Goal: Information Seeking & Learning: Check status

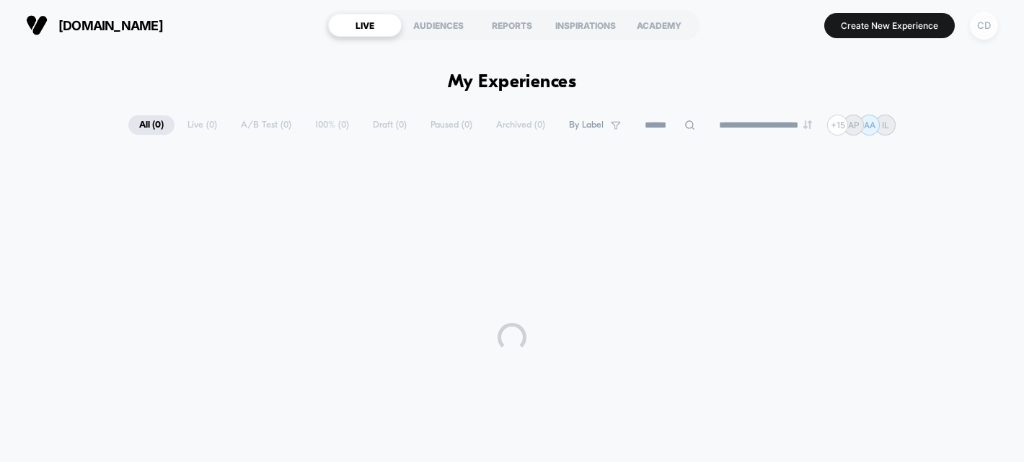
click at [983, 27] on div "CD" at bounding box center [984, 26] width 28 height 28
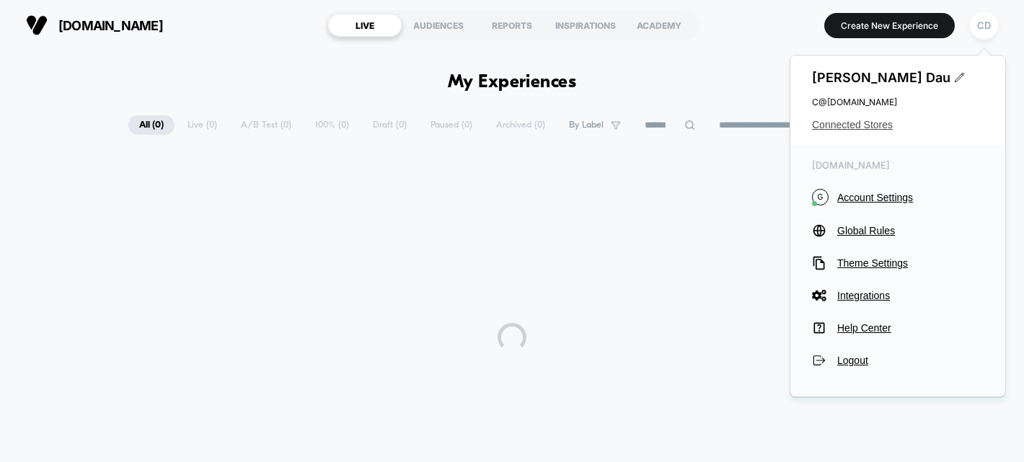
click at [866, 119] on span "Connected Stores" at bounding box center [898, 125] width 172 height 12
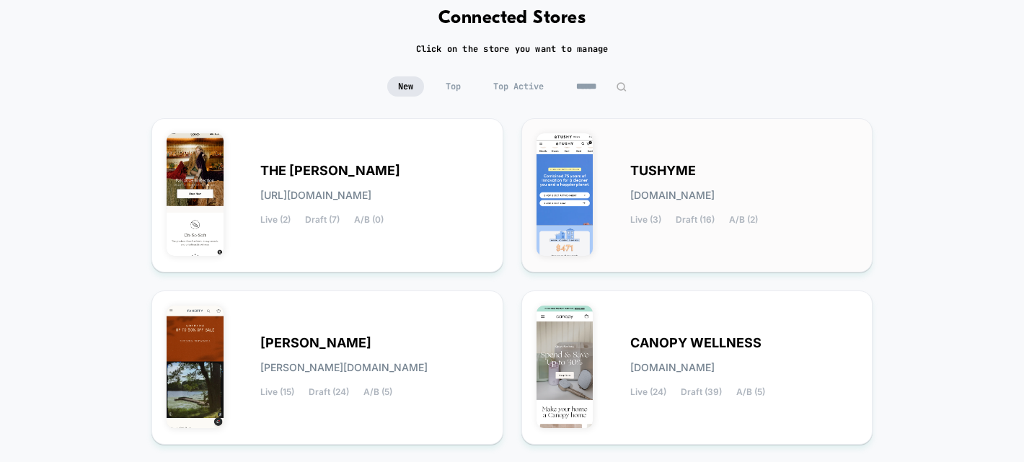
scroll to position [79, 0]
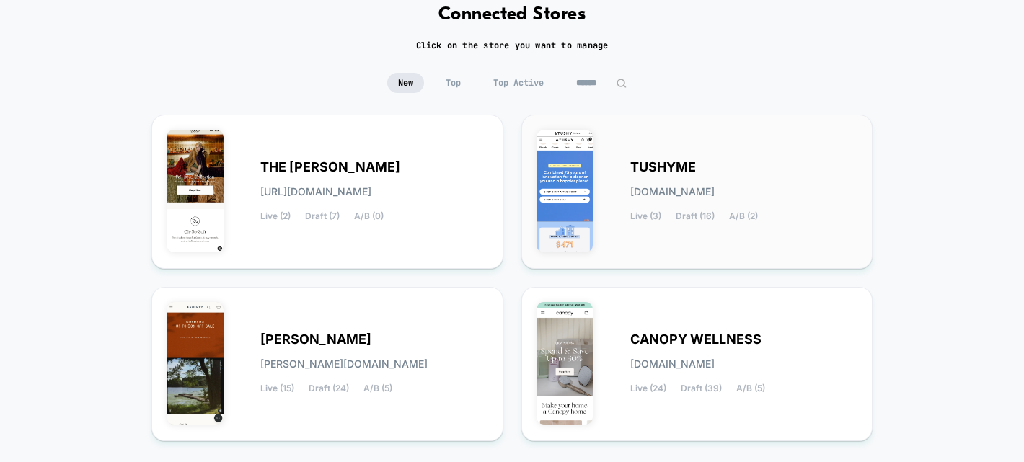
click at [760, 151] on div "TUSHYME [DOMAIN_NAME] Live (3) Draft (16) A/B (2)" at bounding box center [698, 192] width 322 height 124
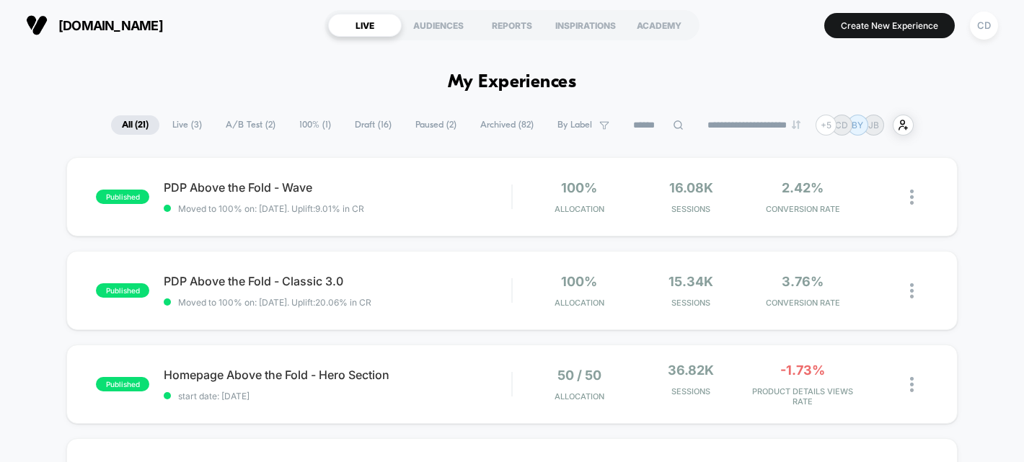
click at [258, 121] on span "A/B Test ( 2 )" at bounding box center [250, 124] width 71 height 19
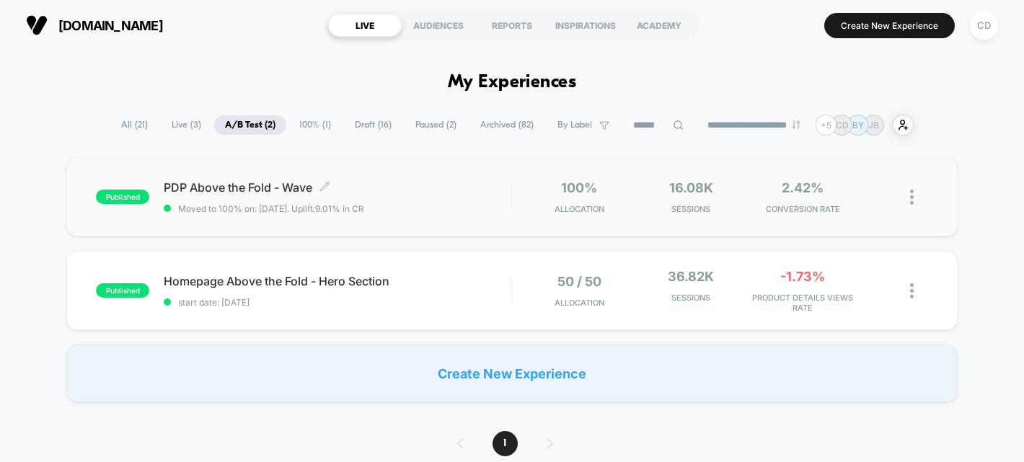
click at [409, 196] on div "PDP Above the Fold - Wave Click to edit experience details Click to edit experi…" at bounding box center [338, 197] width 348 height 34
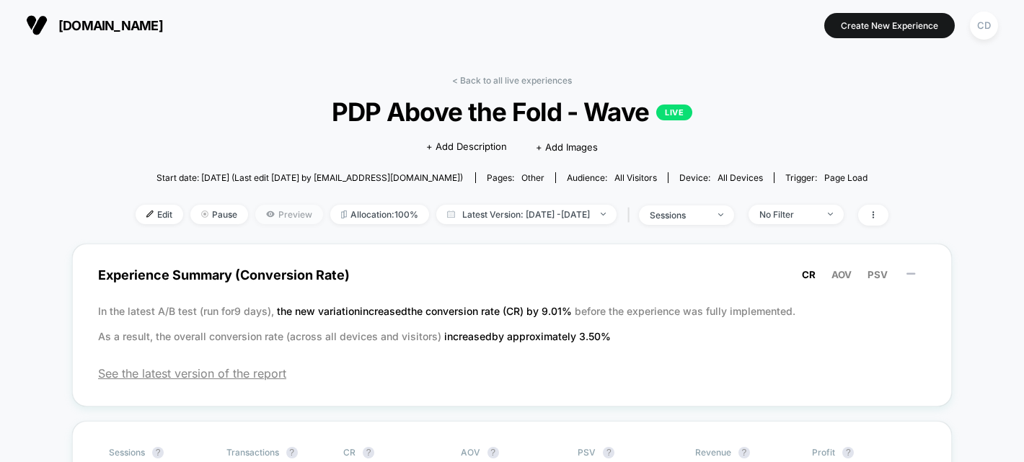
click at [273, 208] on span "Preview" at bounding box center [289, 214] width 68 height 19
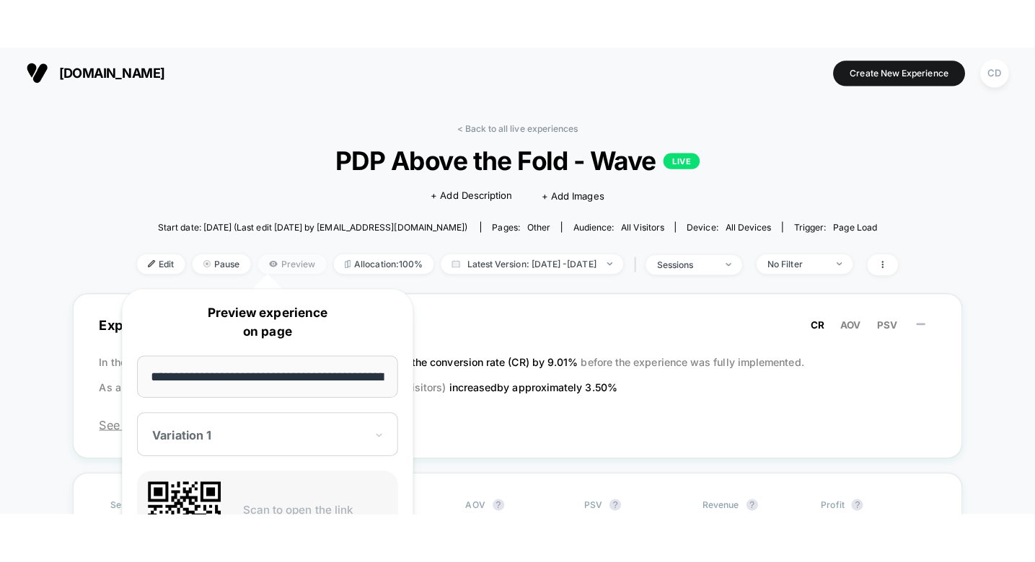
scroll to position [0, 50]
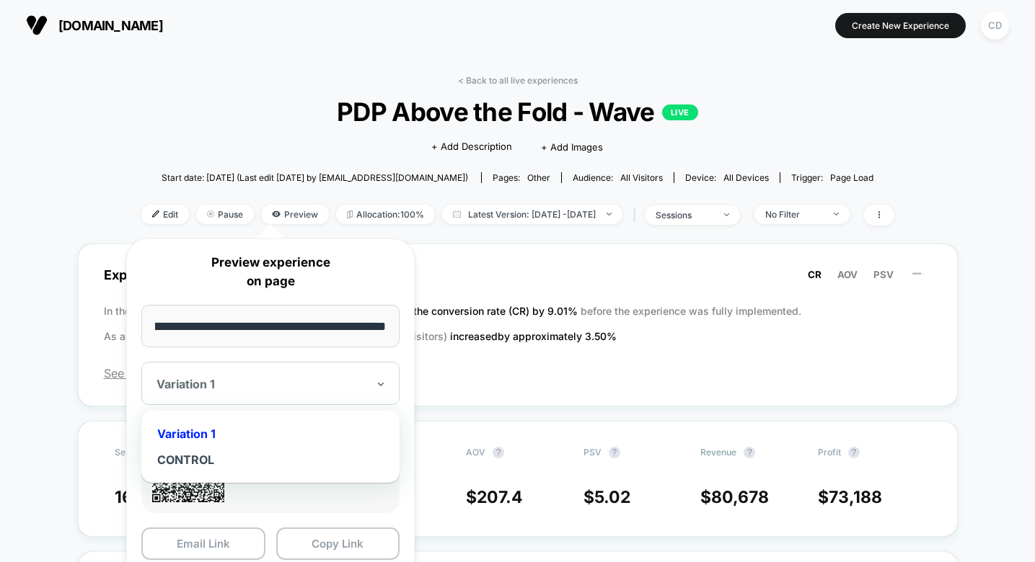
click at [321, 385] on div at bounding box center [261, 384] width 211 height 14
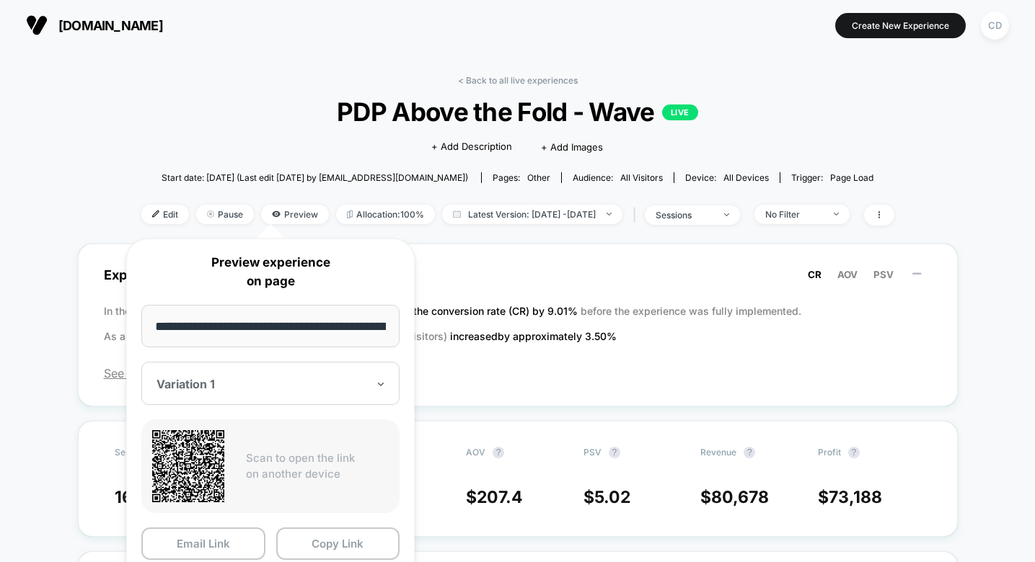
click at [306, 379] on div at bounding box center [261, 384] width 211 height 14
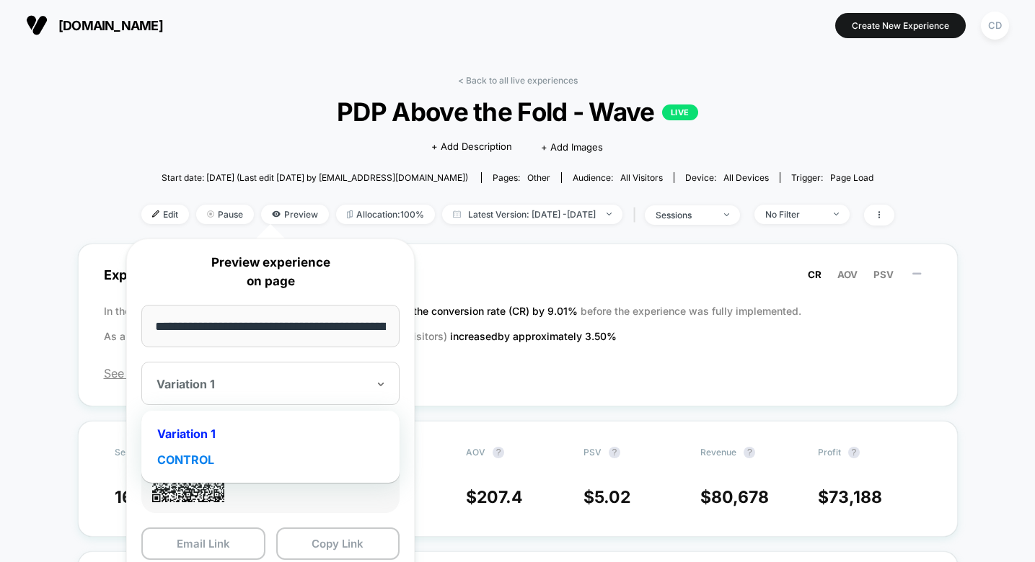
click at [269, 457] on div "CONTROL" at bounding box center [271, 460] width 244 height 26
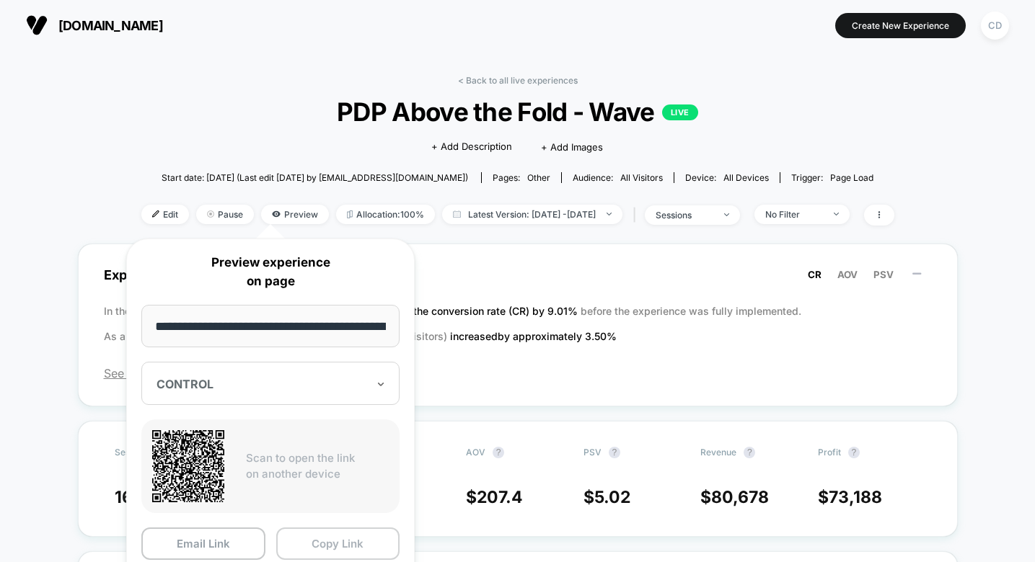
click at [325, 462] on button "Copy Link" at bounding box center [338, 544] width 124 height 32
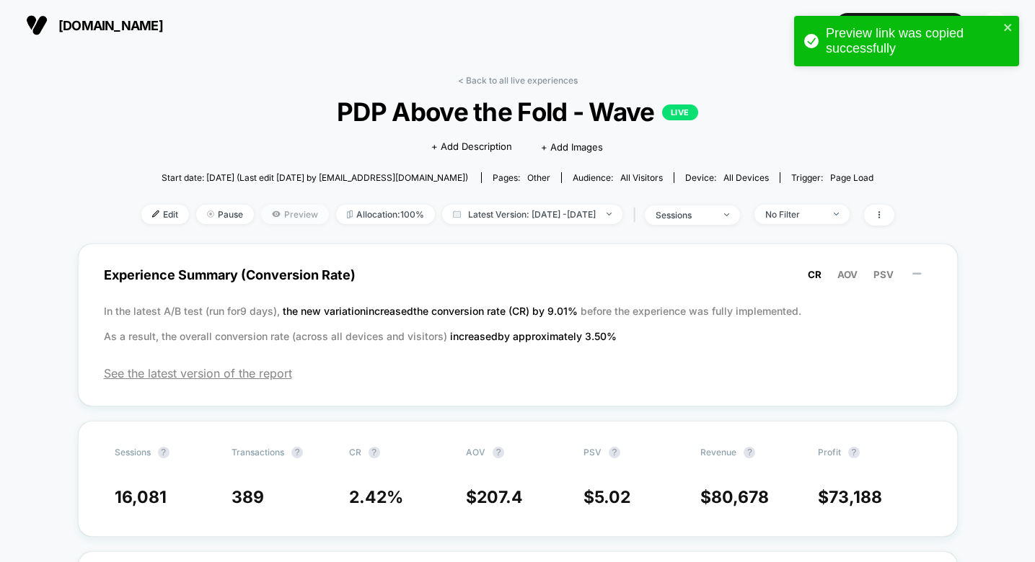
click at [272, 211] on icon at bounding box center [276, 214] width 9 height 9
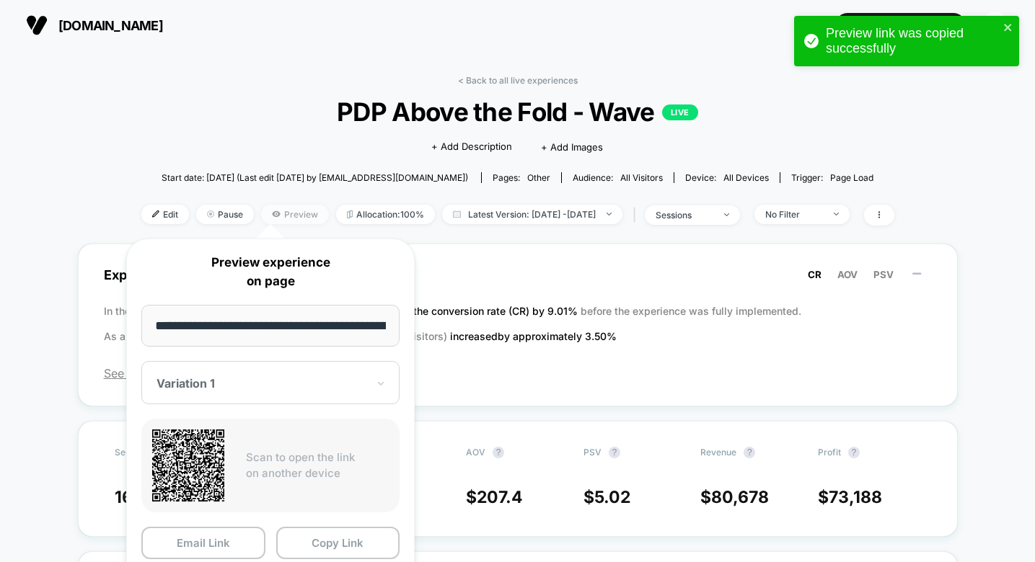
scroll to position [0, 50]
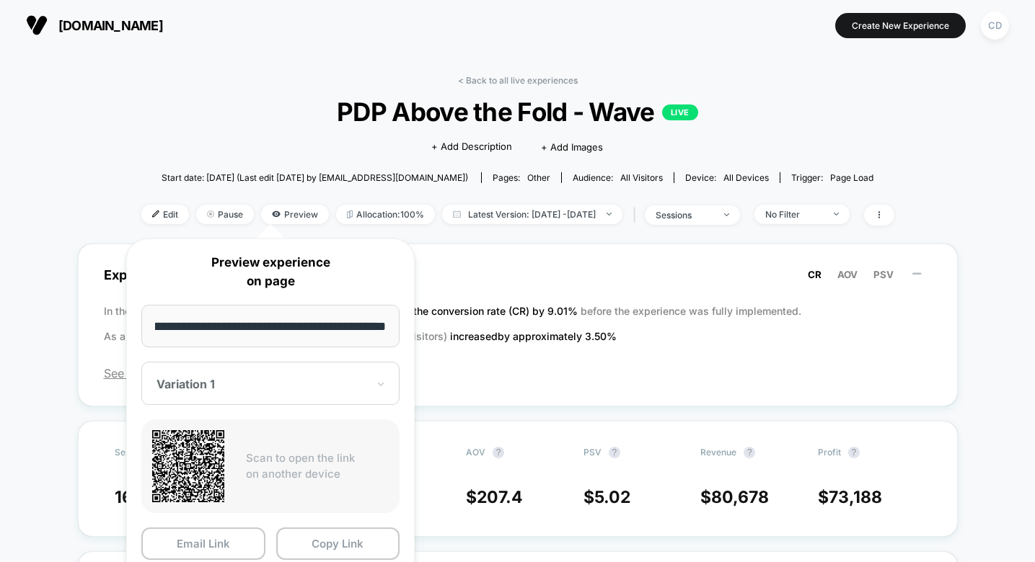
click at [271, 380] on div at bounding box center [261, 384] width 211 height 14
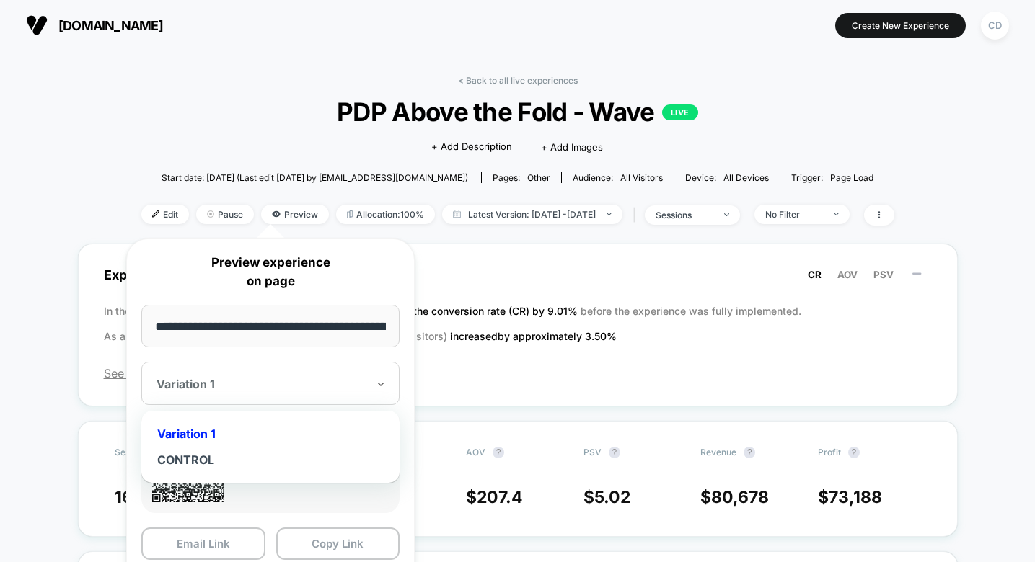
click at [240, 431] on div "Variation 1" at bounding box center [271, 434] width 244 height 26
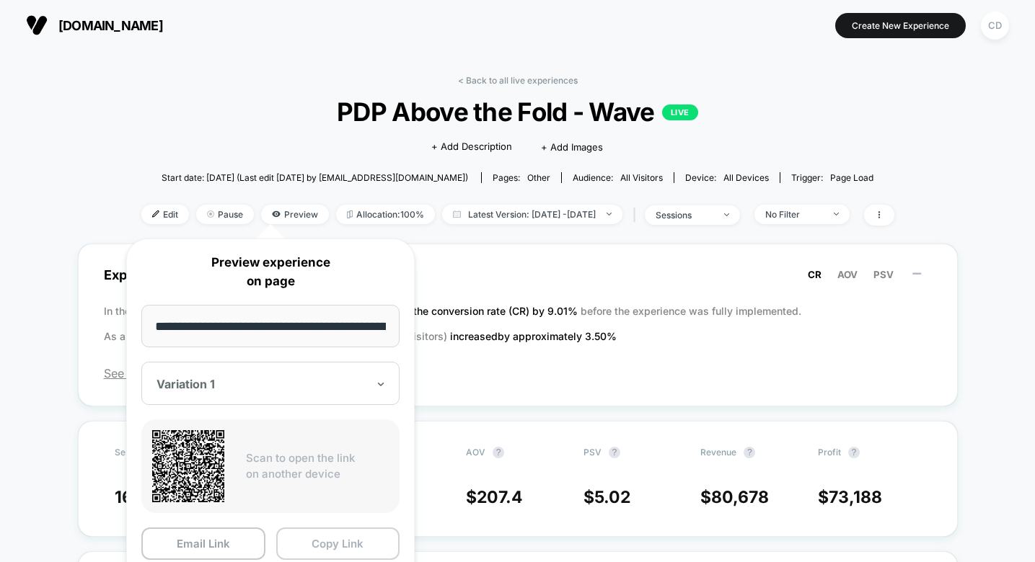
click at [327, 462] on button "Copy Link" at bounding box center [338, 544] width 124 height 32
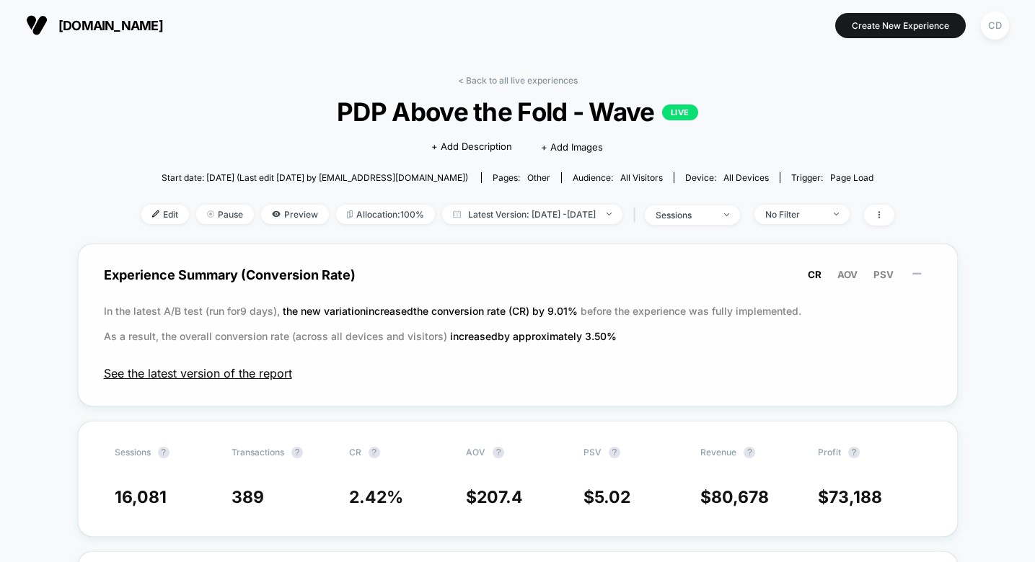
scroll to position [2, 0]
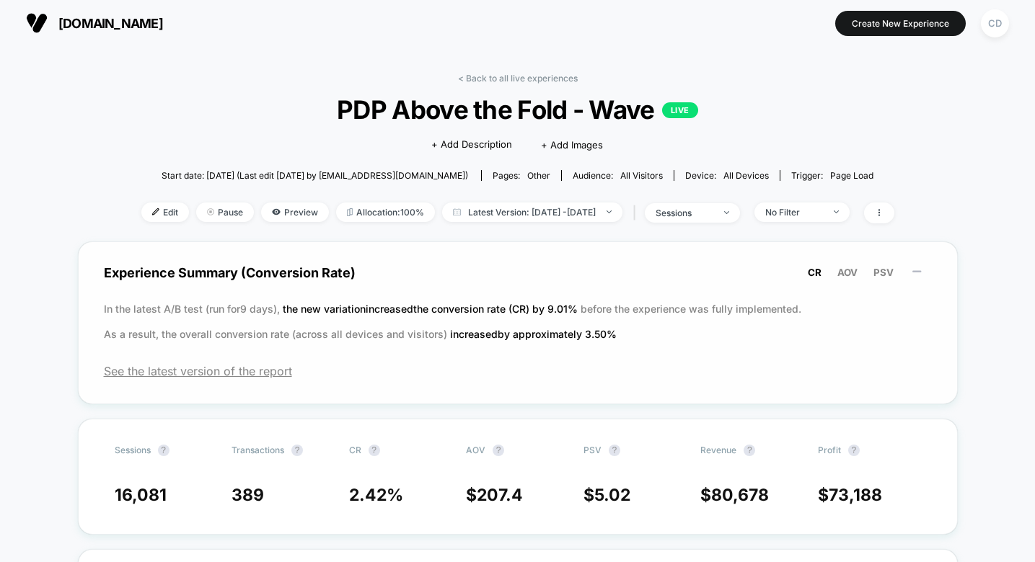
click at [527, 331] on span "increased by approximately 3.50 %" at bounding box center [533, 334] width 167 height 12
click at [601, 343] on p "In the latest A/B test (run for 9 days), the new variation increased the conver…" at bounding box center [518, 321] width 828 height 50
drag, startPoint x: 619, startPoint y: 334, endPoint x: 289, endPoint y: 335, distance: 330.3
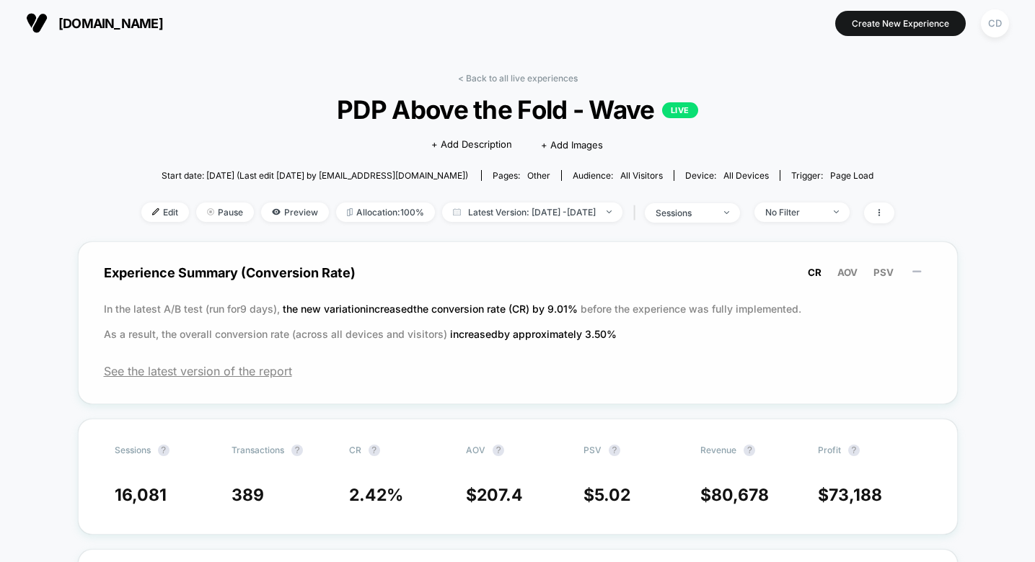
click at [288, 335] on p "In the latest A/B test (run for 9 days), the new variation increased the conver…" at bounding box center [518, 321] width 828 height 50
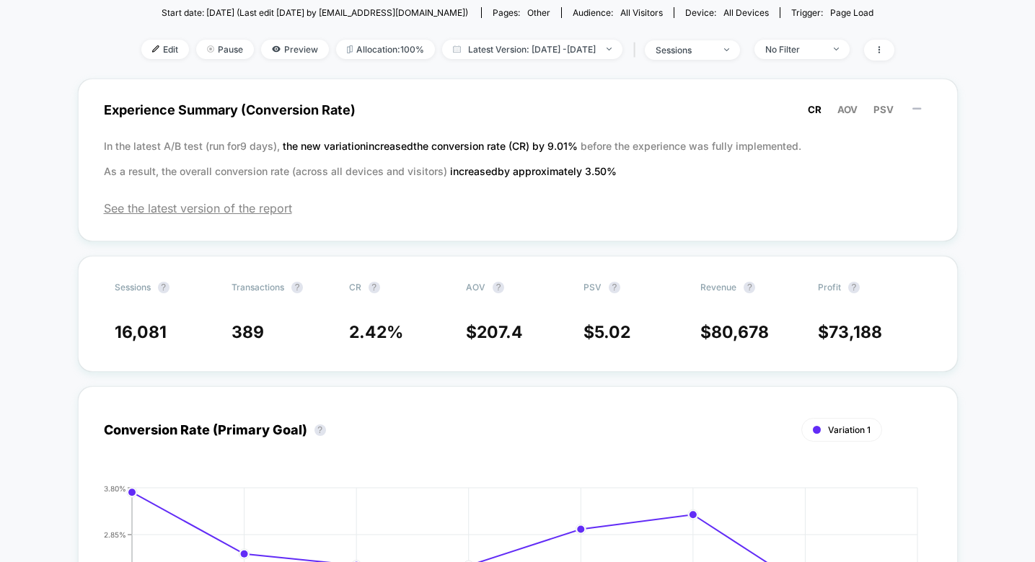
scroll to position [0, 0]
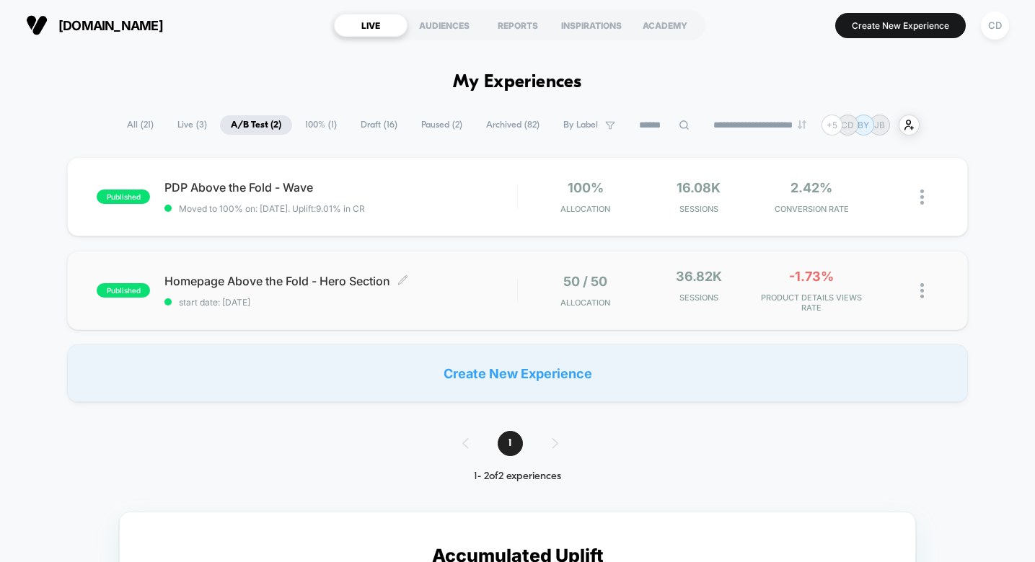
click at [443, 292] on div "Homepage Above the Fold - Hero Section Click to edit experience details Click t…" at bounding box center [340, 291] width 352 height 34
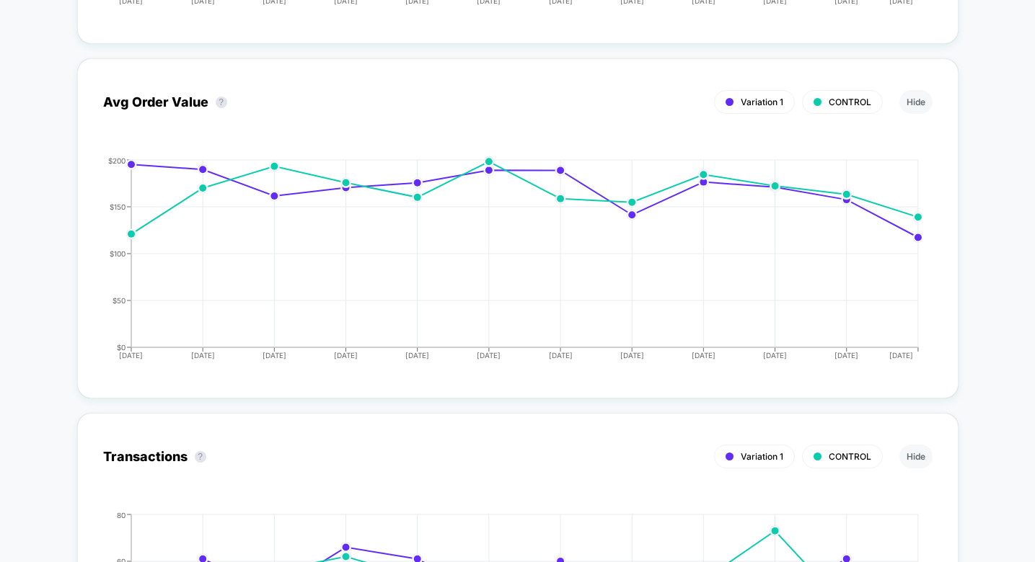
scroll to position [2644, 0]
